Goal: Task Accomplishment & Management: Manage account settings

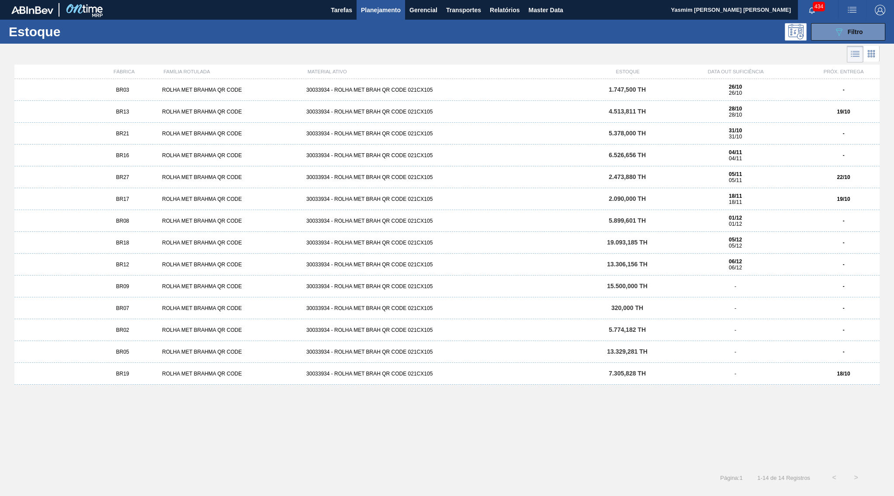
click at [576, 18] on div "Tarefas Planejamento Gerencial Transportes Relatórios Master Data" at bounding box center [447, 10] width 894 height 20
click at [552, 3] on button "Master Data" at bounding box center [545, 10] width 43 height 20
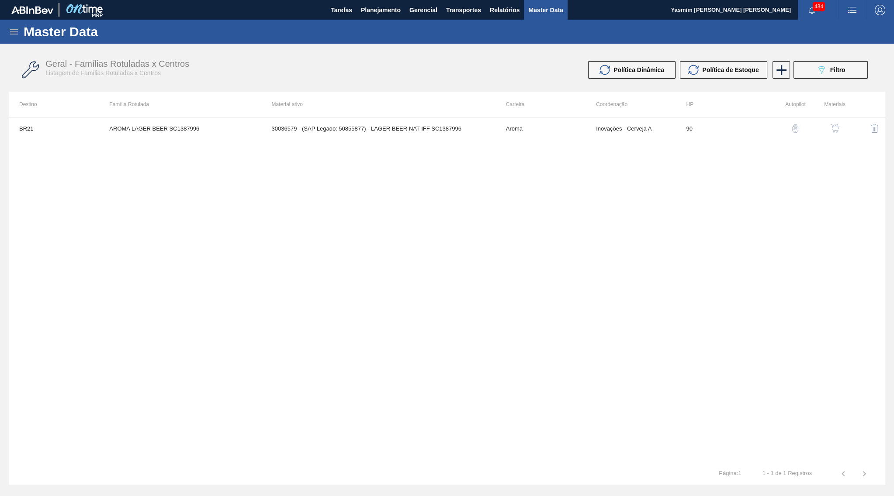
click at [17, 33] on icon at bounding box center [14, 32] width 10 height 10
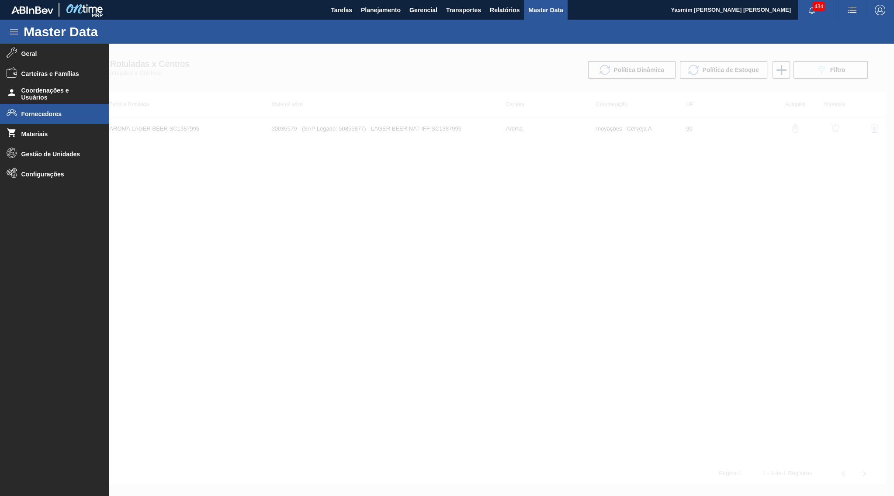
click at [31, 108] on li "Fornecedores" at bounding box center [54, 114] width 109 height 20
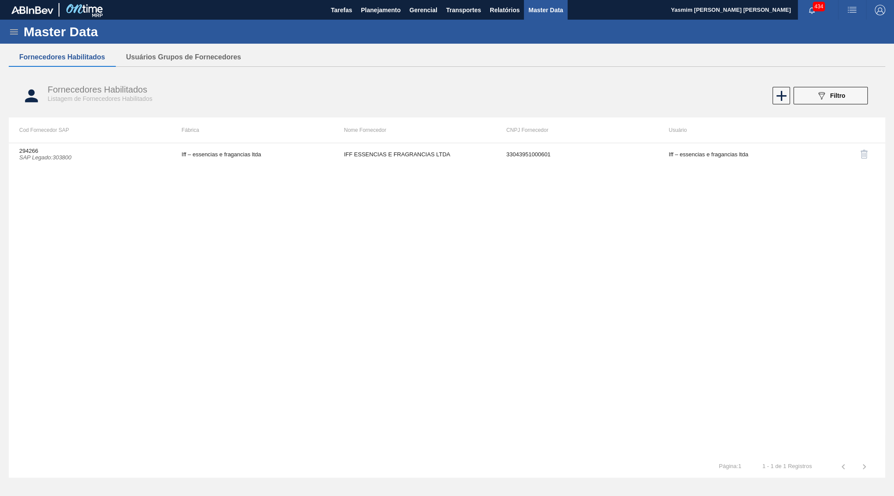
click at [798, 74] on div "Fornecedores Habilitados Usuários Grupos de Fornecedores Fornecedores Habilitad…" at bounding box center [447, 241] width 877 height 387
click at [810, 91] on button "089F7B8B-B2A5-4AFE-B5C0-19BA573D28AC Filtro" at bounding box center [831, 95] width 74 height 17
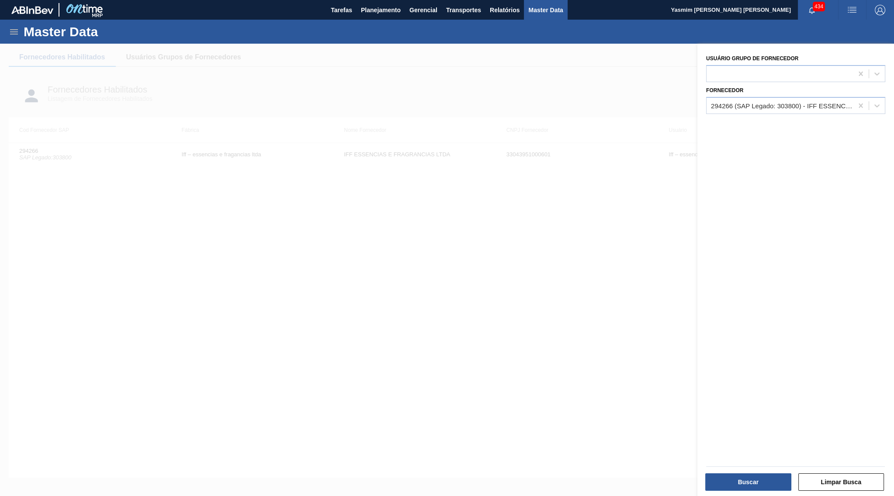
click at [423, 168] on div at bounding box center [447, 292] width 894 height 496
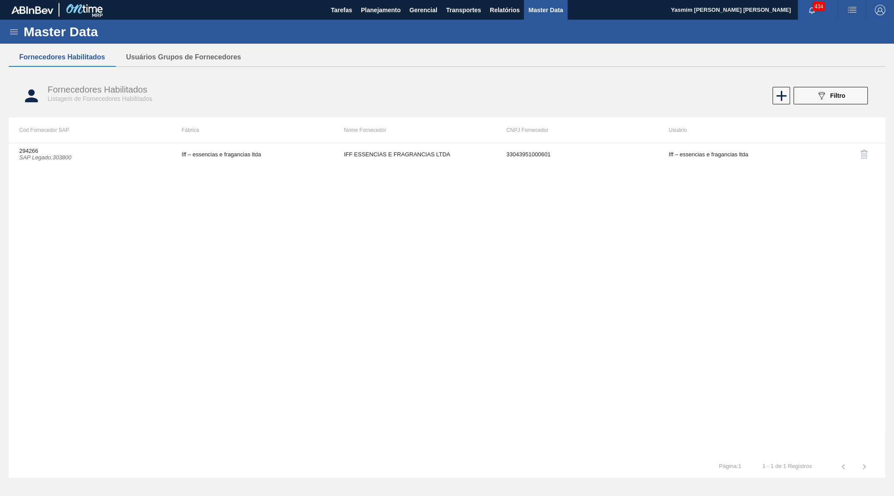
click at [410, 160] on td "IFF ESSENCIAS E FRAGRANCIAS LTDA" at bounding box center [414, 154] width 163 height 22
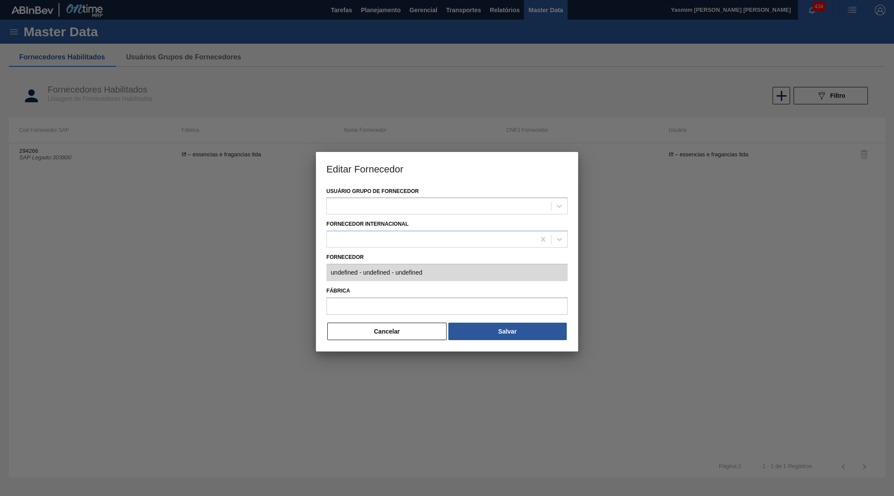
type input "294266 (SAP Legado: 303800) - IFF ESSENCIAS E FRAGRANCIAS LTDA - 33043951000601"
type input "Iff – essencias e fragancias ltda"
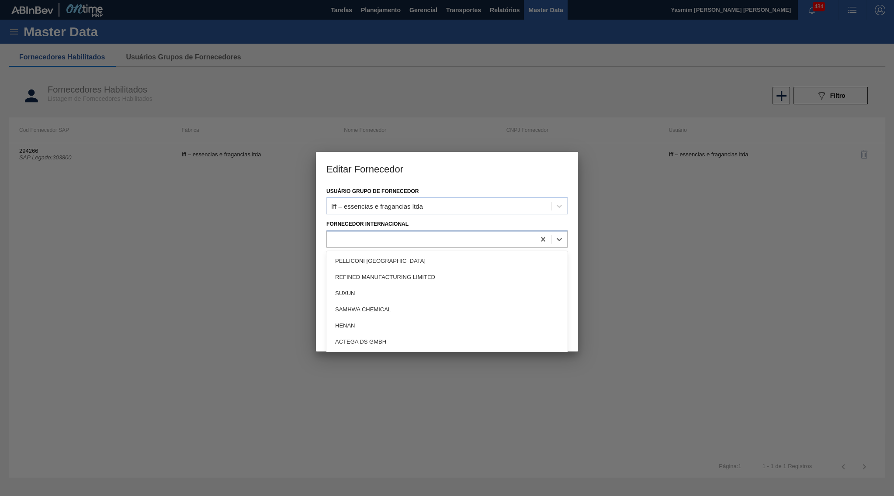
click at [450, 238] on div at bounding box center [431, 239] width 208 height 13
click at [449, 231] on div at bounding box center [446, 239] width 241 height 17
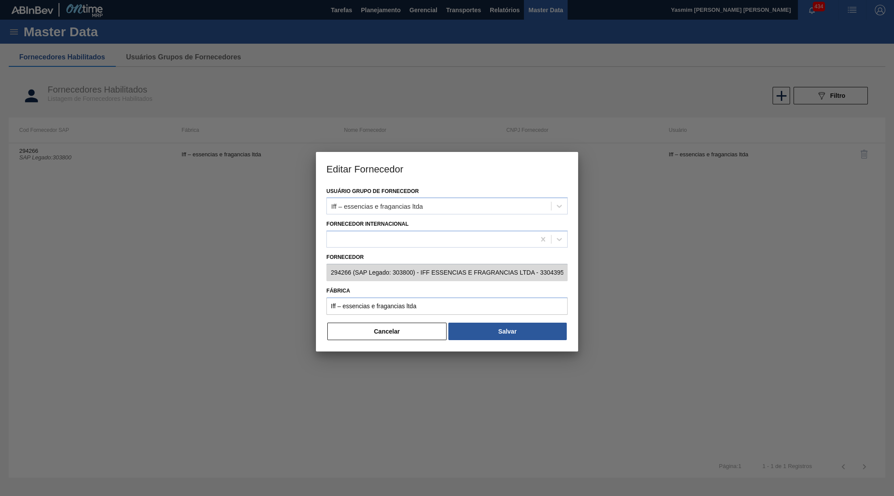
click at [369, 322] on div "Cancelar Salvar" at bounding box center [446, 331] width 241 height 19
click at [376, 327] on button "Cancelar" at bounding box center [386, 331] width 119 height 17
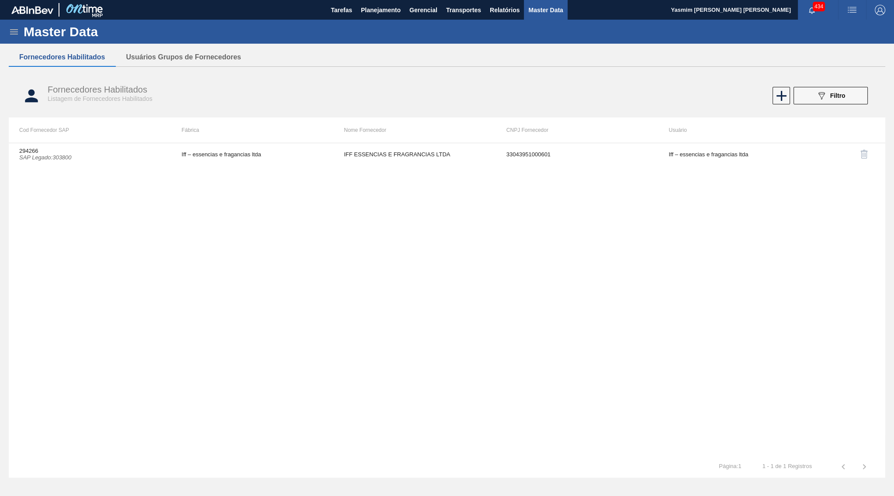
click at [282, 244] on div "294266 SAP Legado : 303800 Iff – essencias e fragancias ltda IFF ESSENCIAS E FR…" at bounding box center [447, 299] width 877 height 313
